Goal: Task Accomplishment & Management: Use online tool/utility

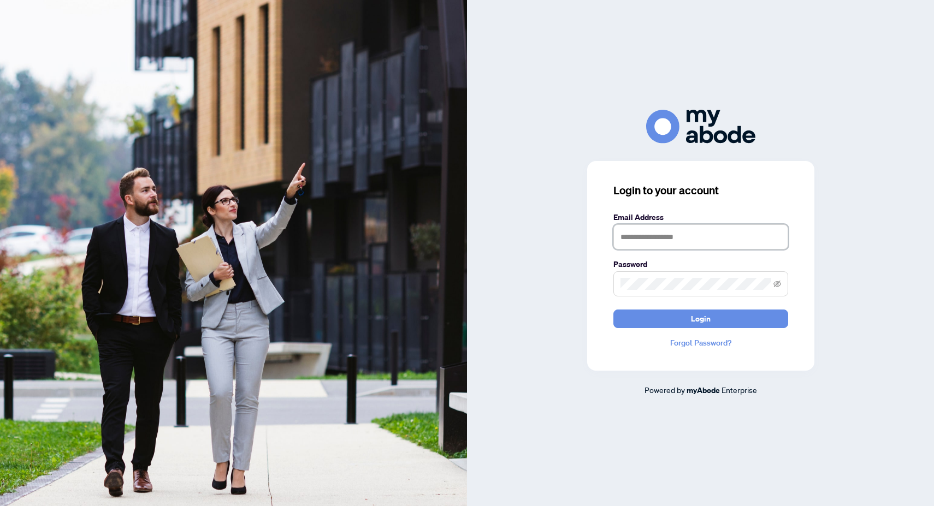
click at [636, 233] on input "text" at bounding box center [700, 236] width 175 height 25
type input "**********"
click at [613, 310] on button "Login" at bounding box center [700, 319] width 175 height 19
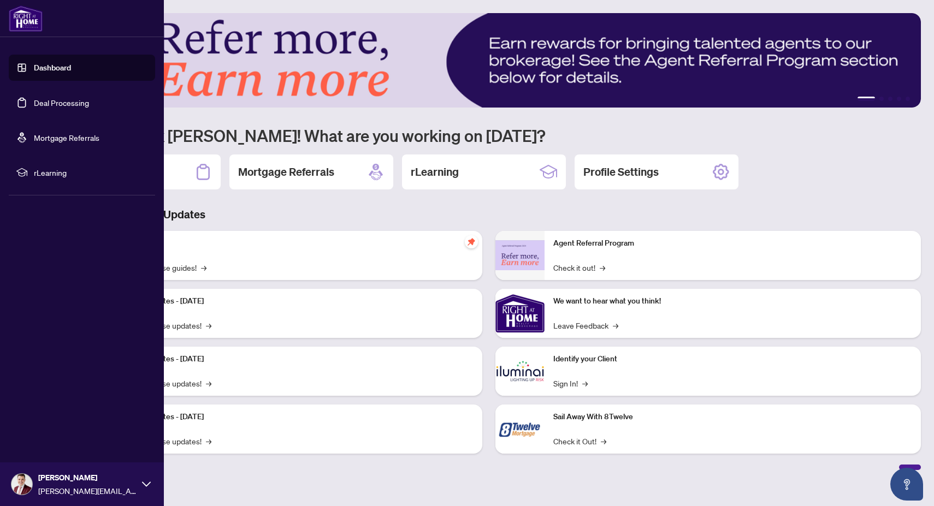
click at [34, 104] on link "Deal Processing" at bounding box center [61, 103] width 55 height 10
